Goal: Transaction & Acquisition: Purchase product/service

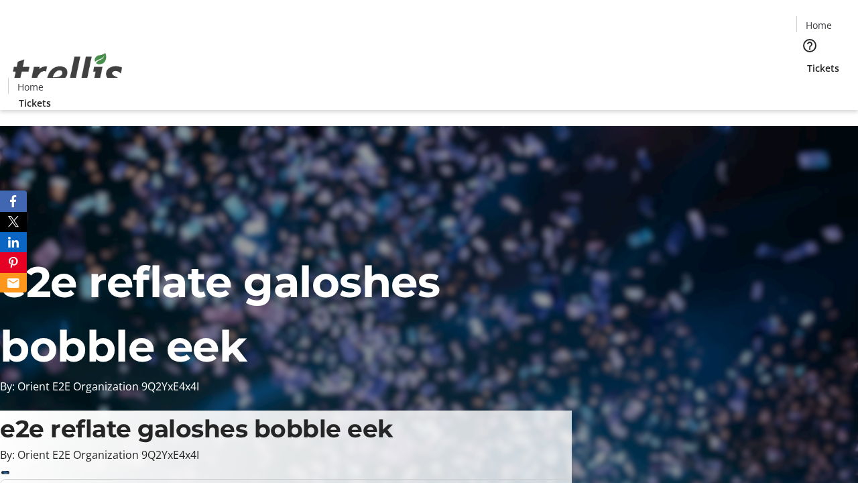
click at [807, 61] on span "Tickets" at bounding box center [823, 68] width 32 height 14
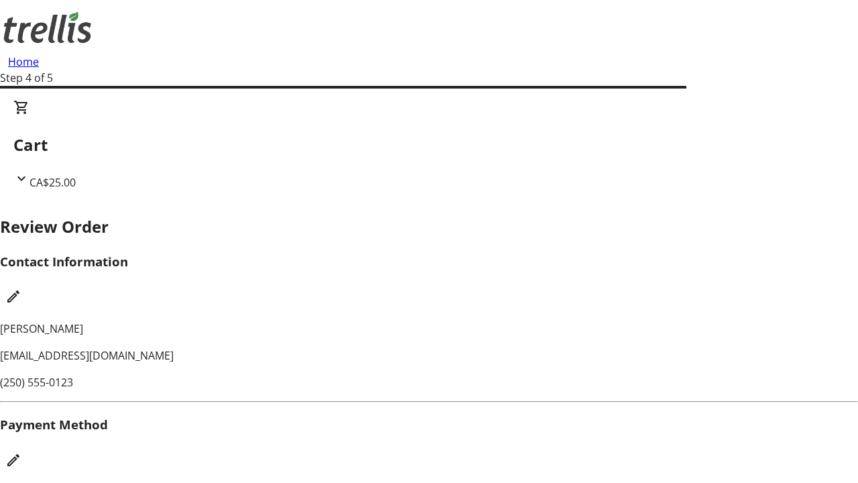
click at [21, 452] on mat-icon "Edit Payment Method" at bounding box center [13, 460] width 16 height 16
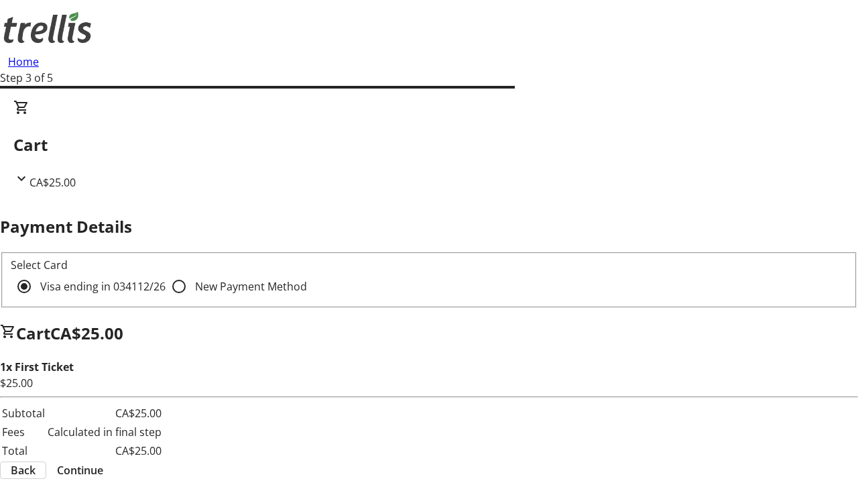
click at [166, 273] on input "New Payment Method" at bounding box center [179, 286] width 27 height 27
radio input "true"
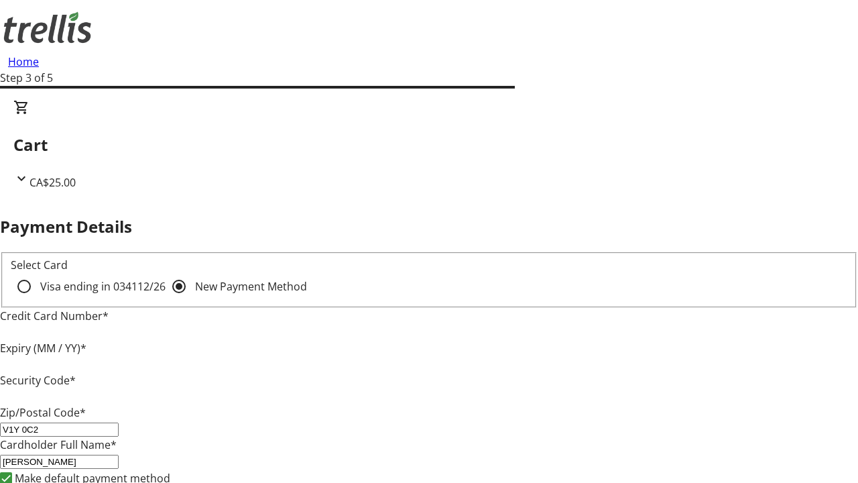
type input "V1Y 0C2"
